Goal: Transaction & Acquisition: Purchase product/service

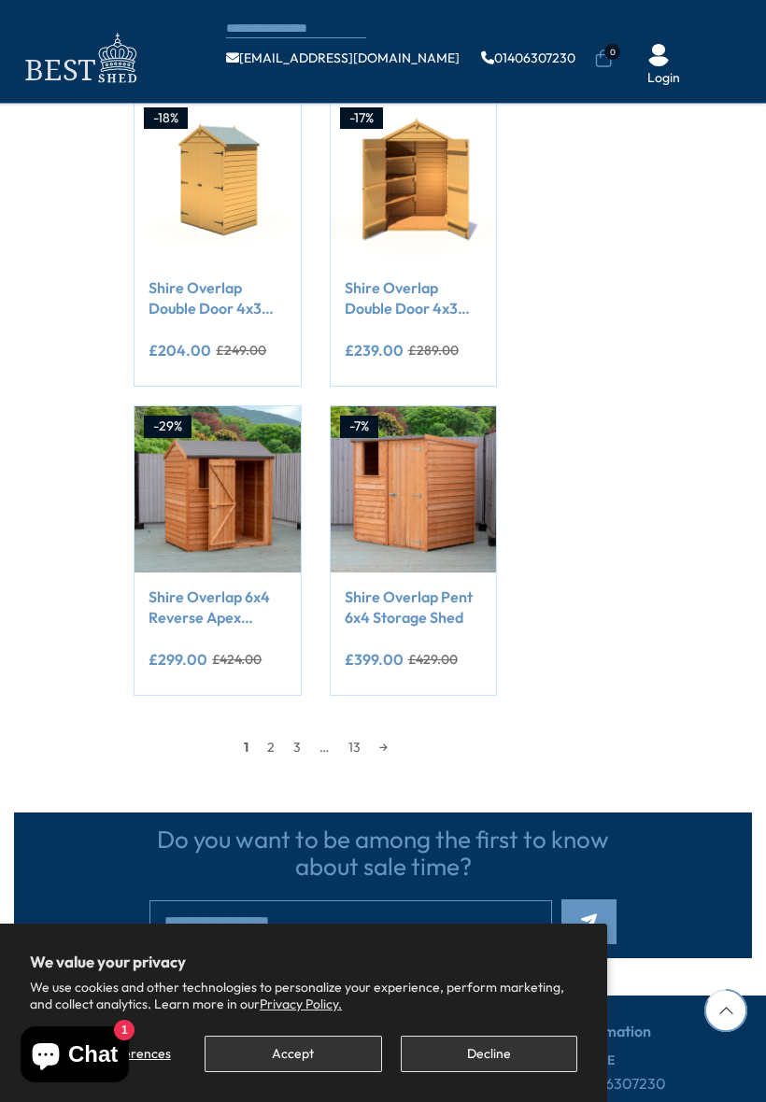
scroll to position [1475, 0]
click at [376, 735] on link "→" at bounding box center [383, 747] width 27 height 28
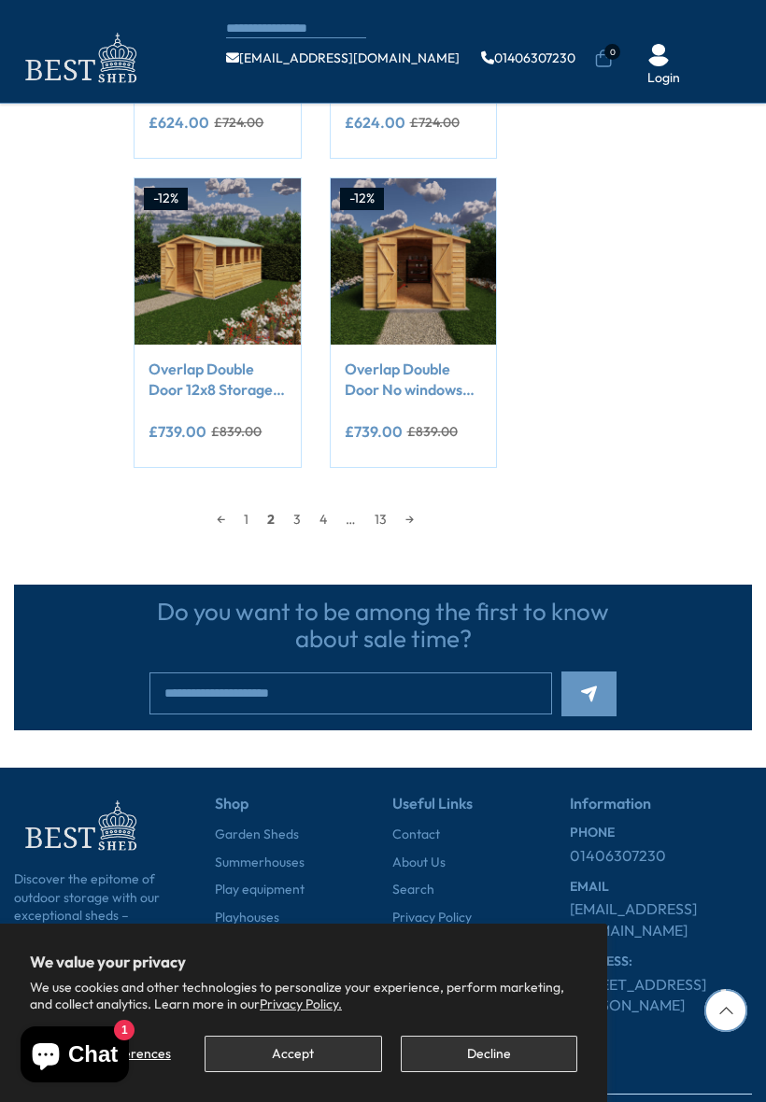
scroll to position [1705, 0]
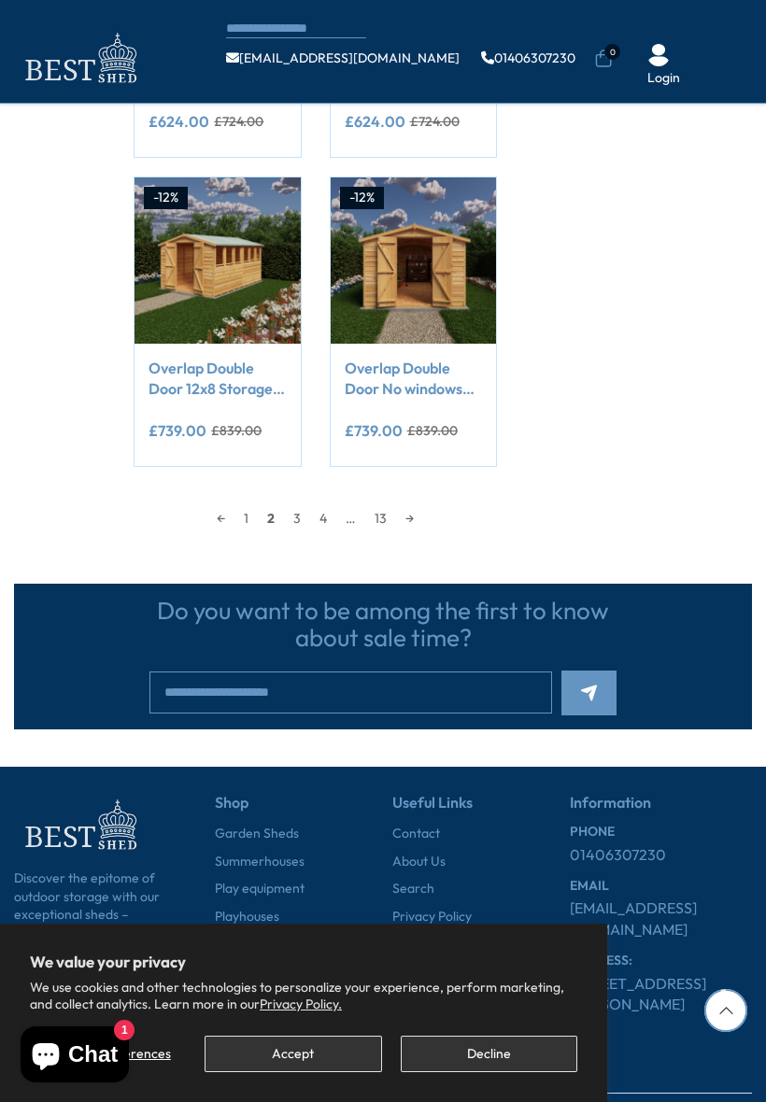
click at [404, 509] on link "→" at bounding box center [409, 518] width 27 height 28
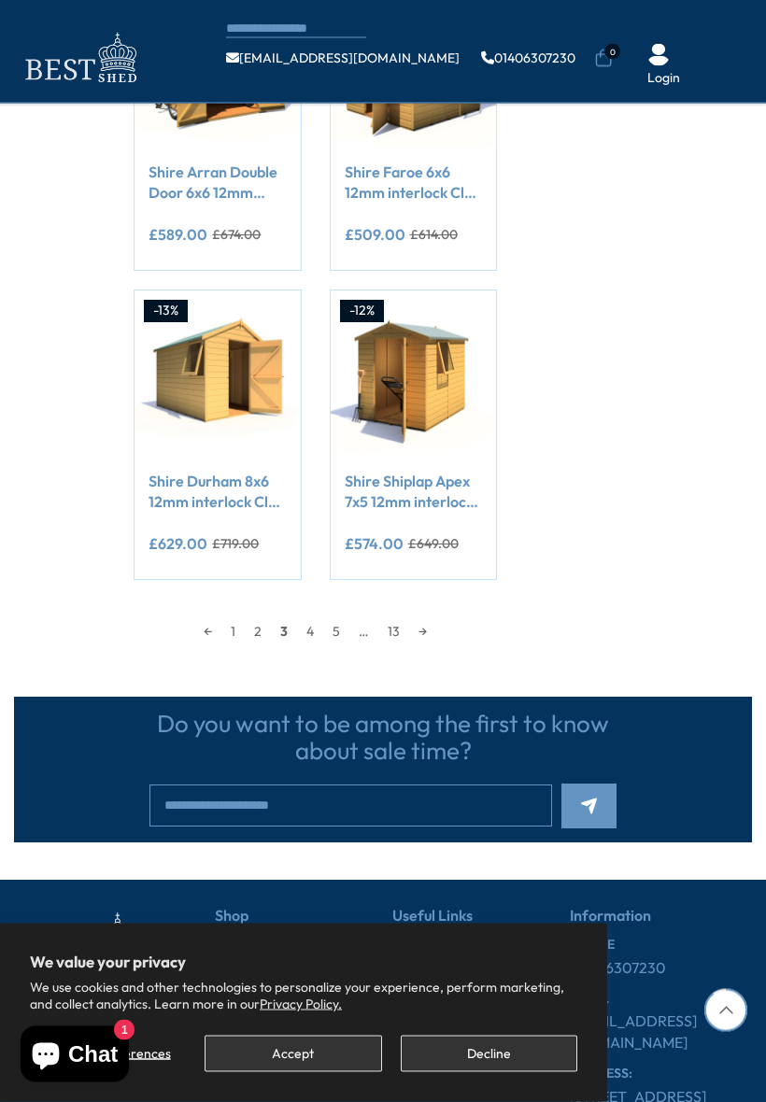
scroll to position [1600, 0]
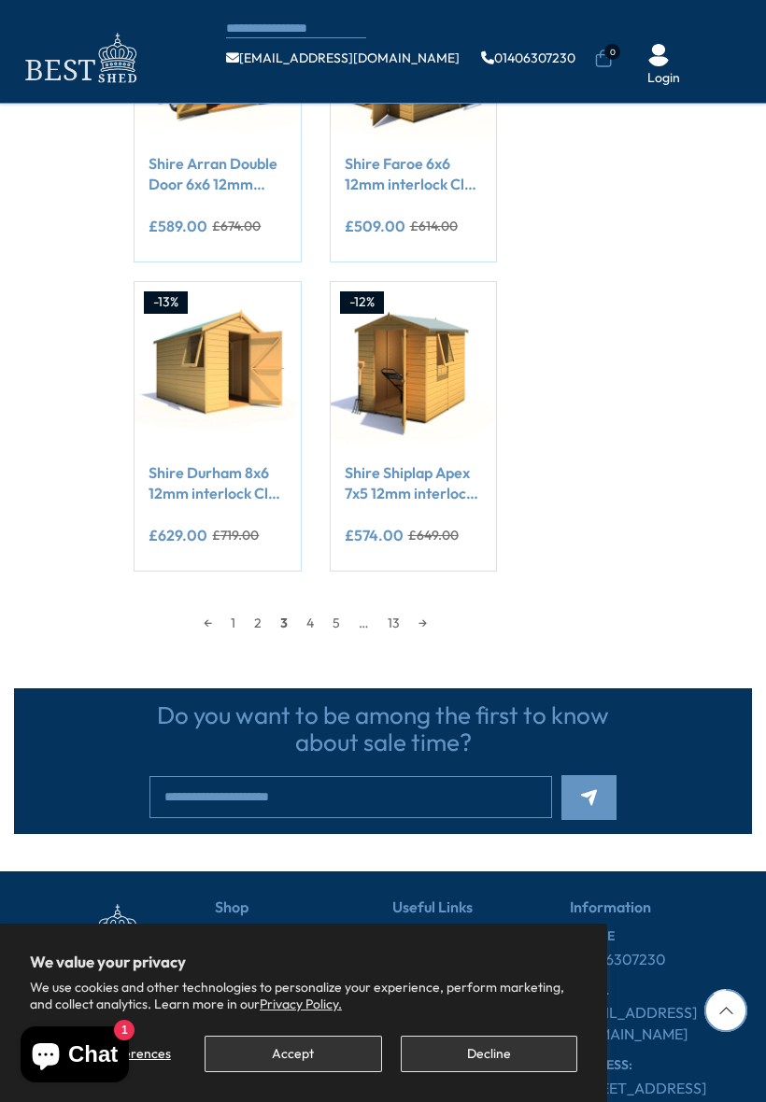
click at [418, 614] on link "→" at bounding box center [422, 623] width 27 height 28
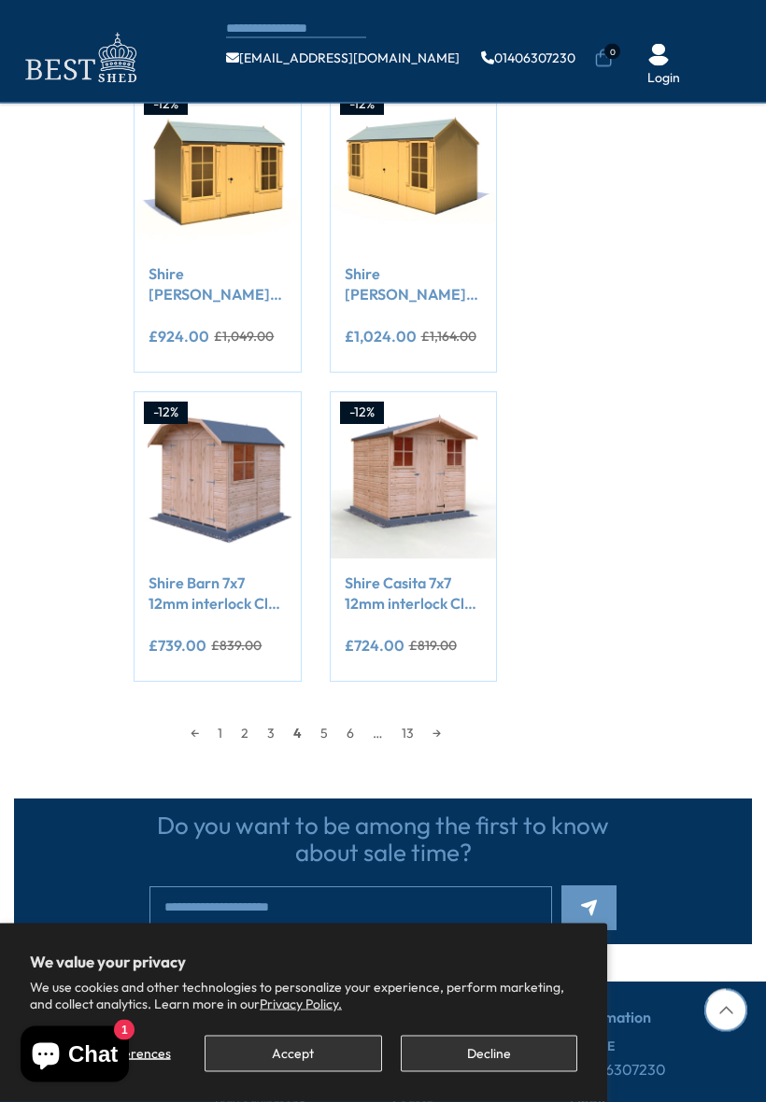
scroll to position [1490, 0]
click at [424, 727] on link "→" at bounding box center [436, 733] width 27 height 28
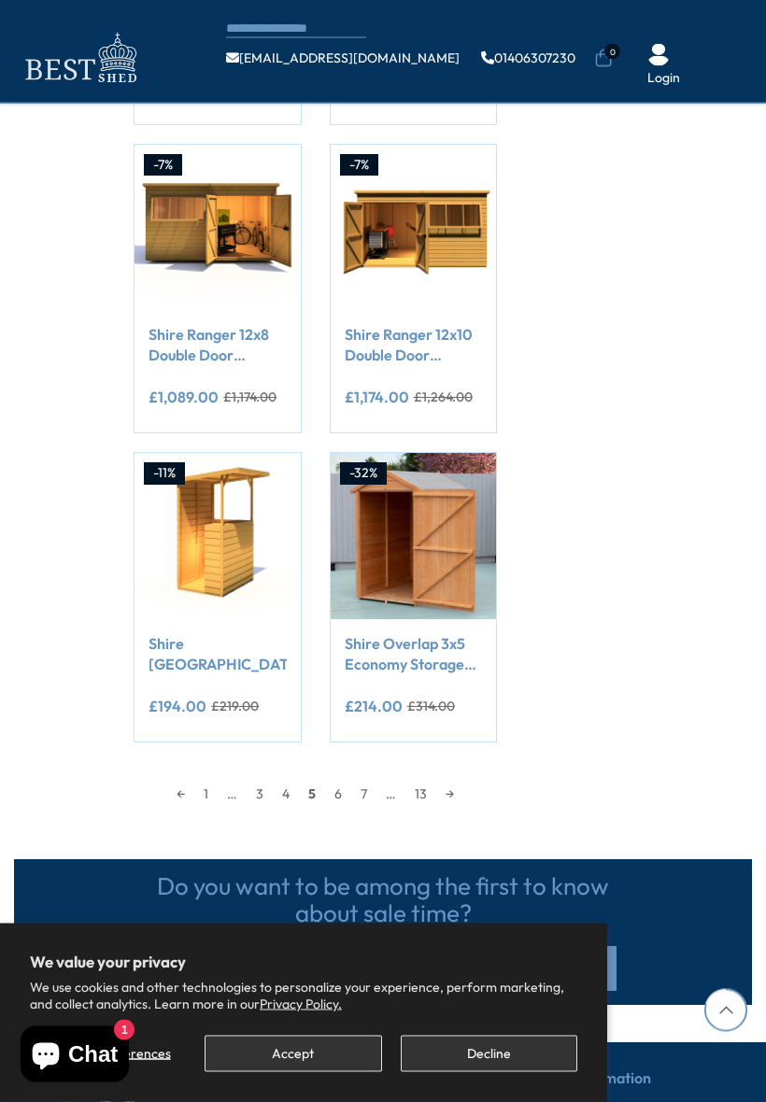
scroll to position [1429, 0]
click at [441, 792] on link "→" at bounding box center [449, 794] width 27 height 28
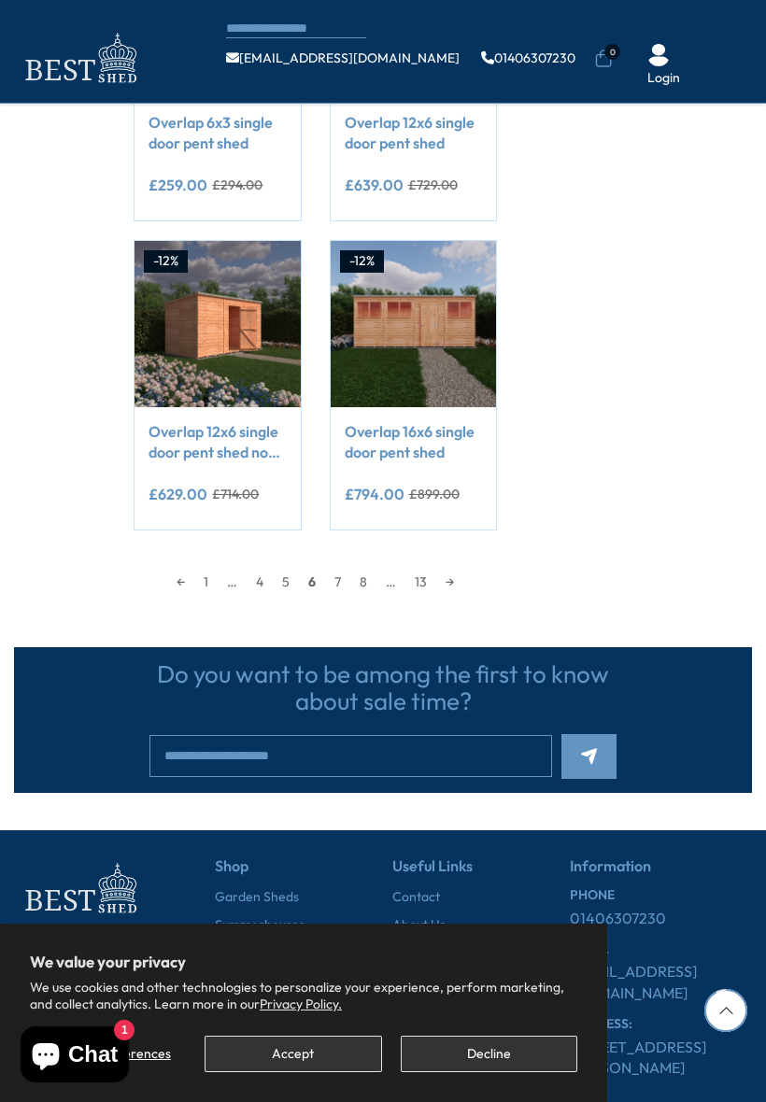
scroll to position [1640, 0]
click at [418, 575] on link "13" at bounding box center [420, 582] width 31 height 28
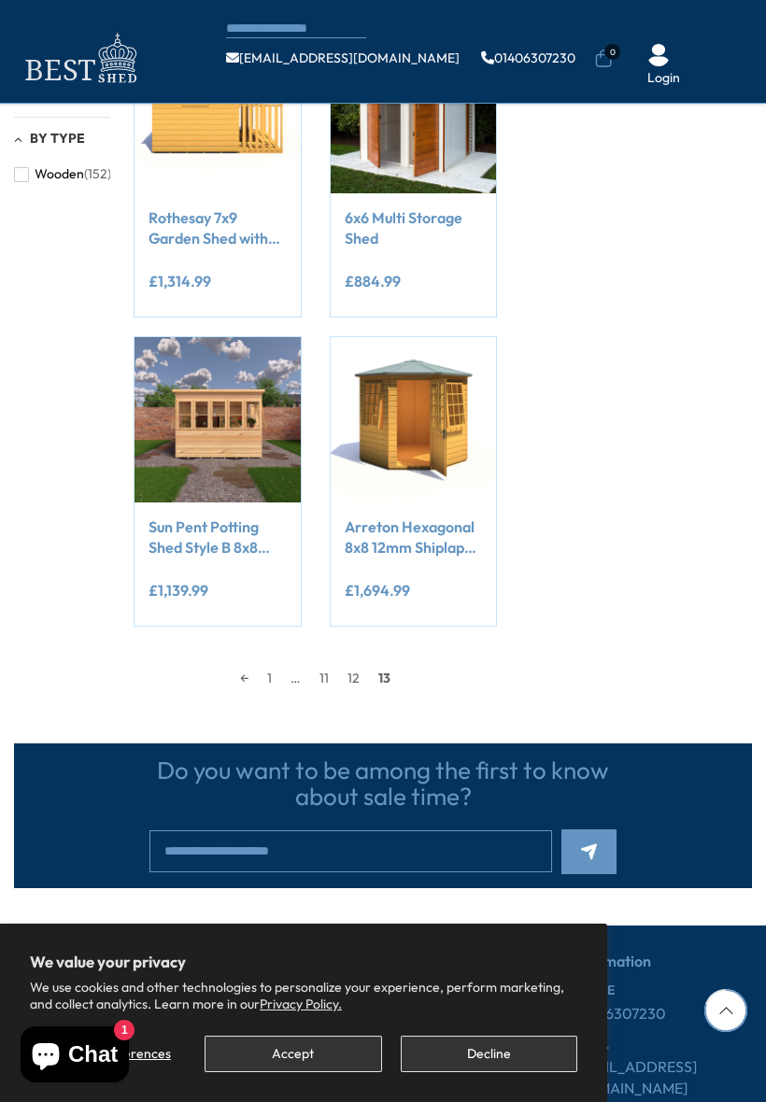
scroll to position [922, 0]
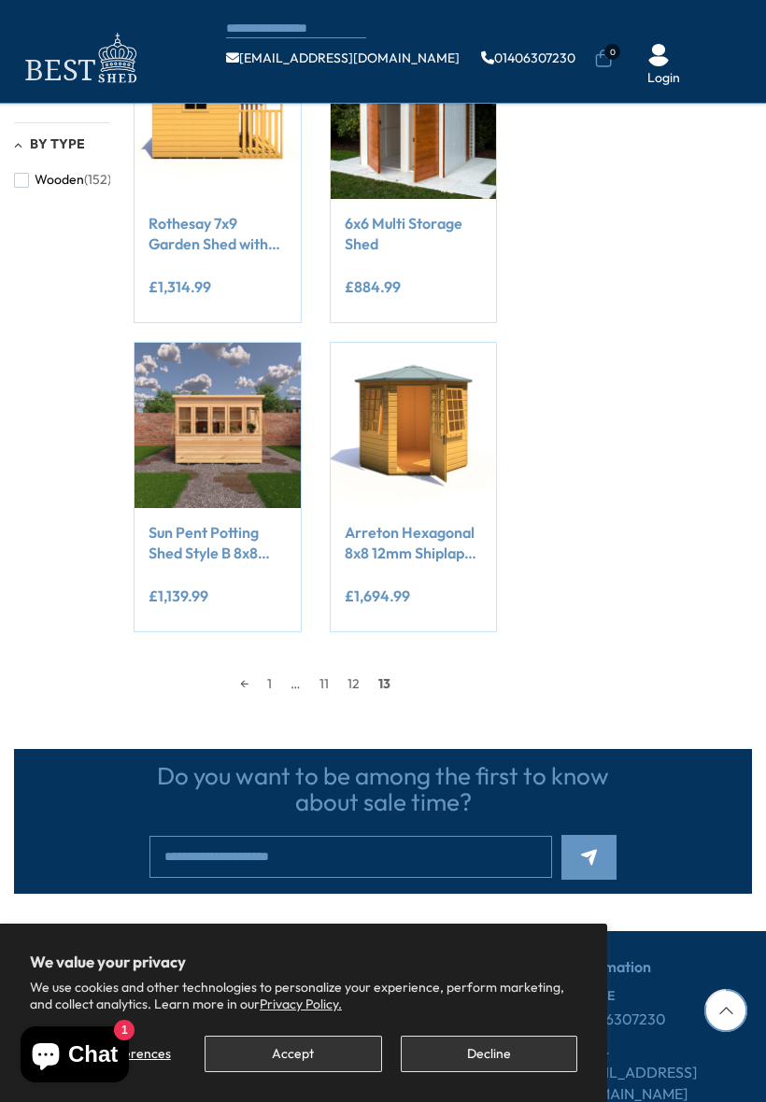
click at [380, 679] on span "13" at bounding box center [384, 684] width 31 height 28
click at [379, 671] on span "13" at bounding box center [384, 685] width 31 height 28
click at [346, 679] on link "12" at bounding box center [353, 684] width 31 height 28
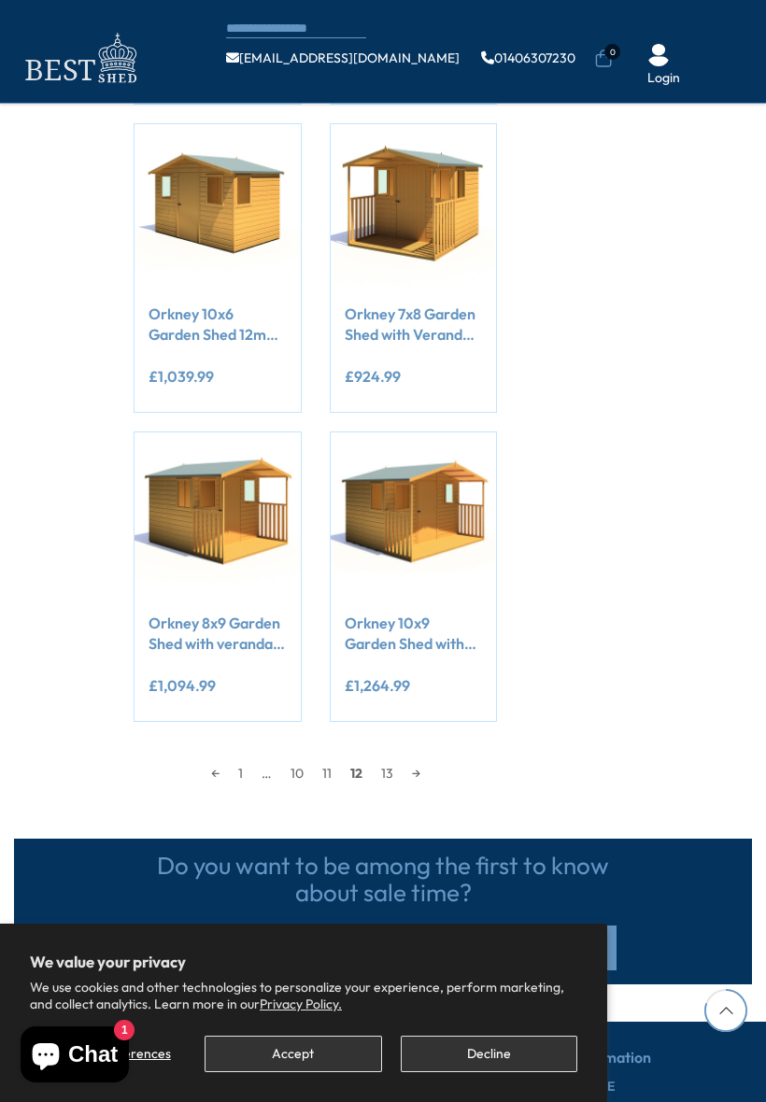
scroll to position [1463, 0]
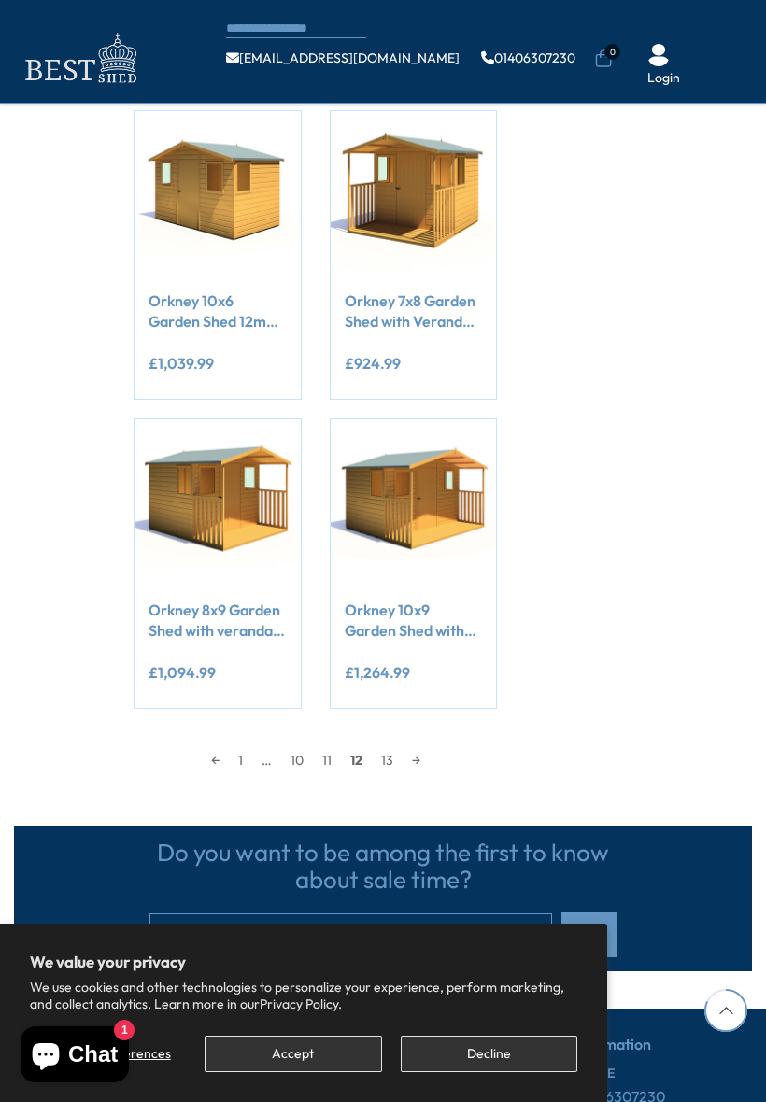
click at [314, 755] on link "11" at bounding box center [327, 760] width 28 height 28
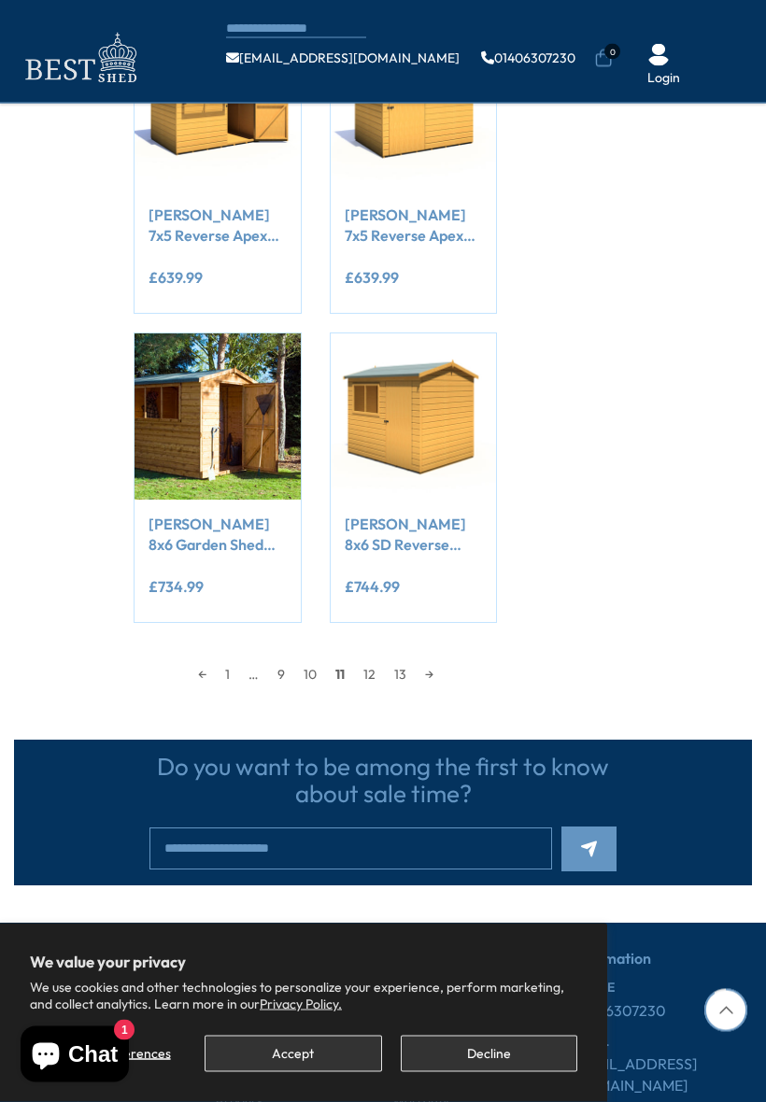
scroll to position [1547, 0]
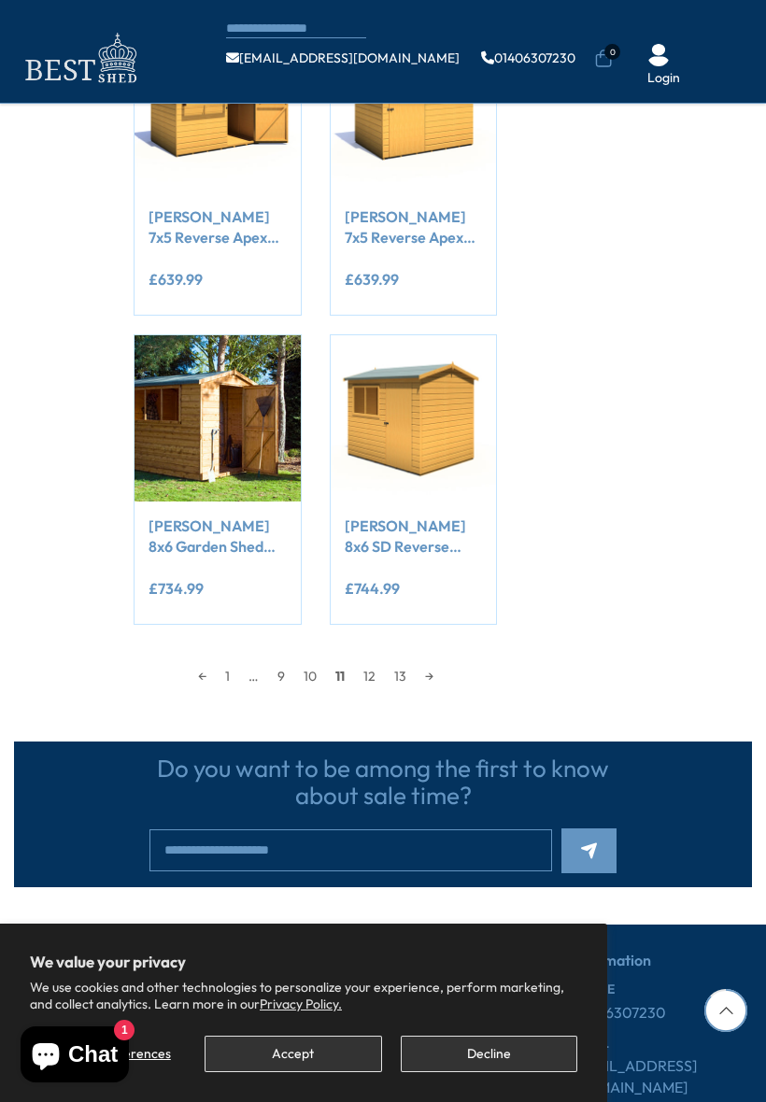
click at [408, 594] on div "**********" at bounding box center [413, 591] width 137 height 38
click at [372, 411] on img at bounding box center [413, 417] width 165 height 165
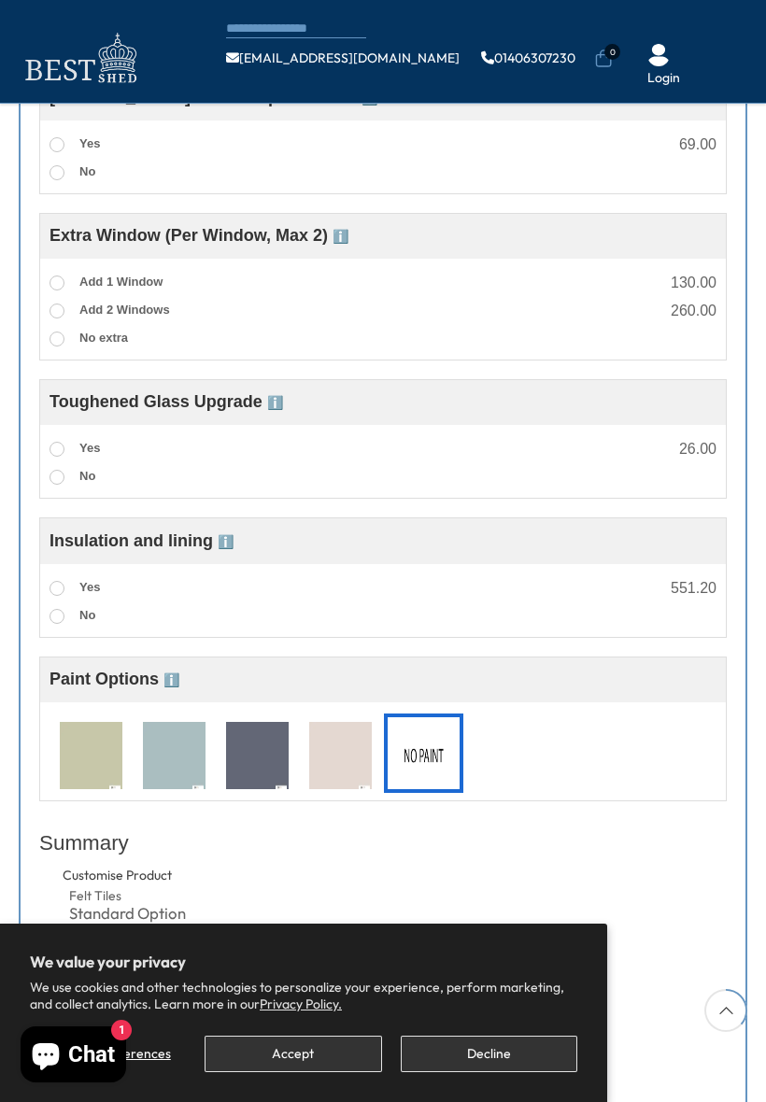
scroll to position [1320, 0]
click at [15, 1079] on div "Chat 1" at bounding box center [73, 1055] width 117 height 56
click at [11, 1077] on section "We value your privacy We use cookies and other technologies to personalize your…" at bounding box center [303, 1013] width 607 height 178
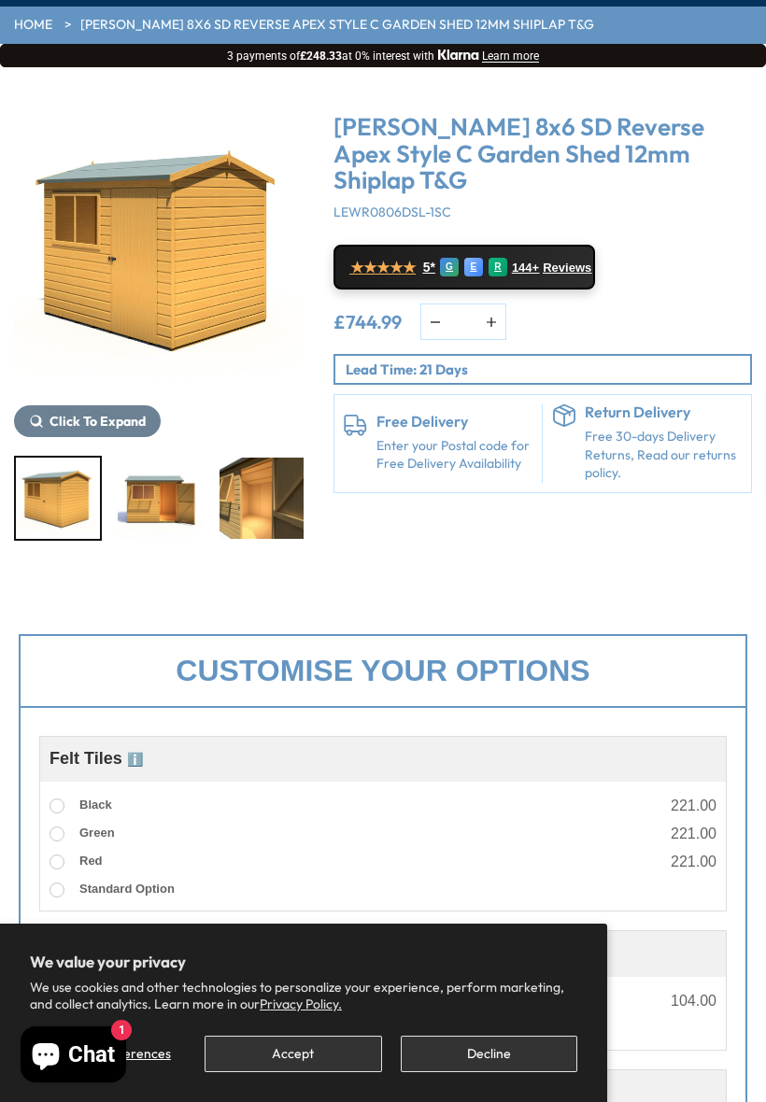
scroll to position [0, 0]
